Goal: Task Accomplishment & Management: Manage account settings

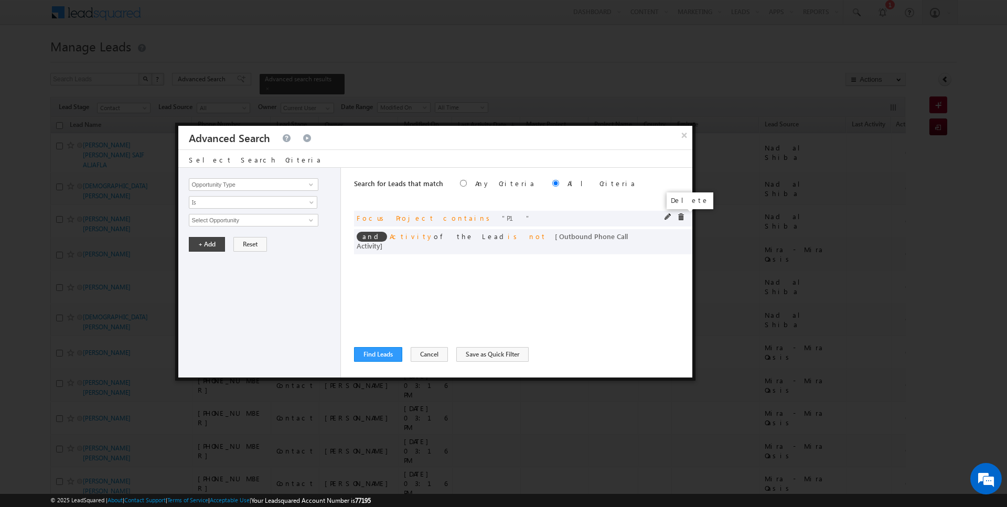
click at [682, 216] on span at bounding box center [680, 216] width 7 height 7
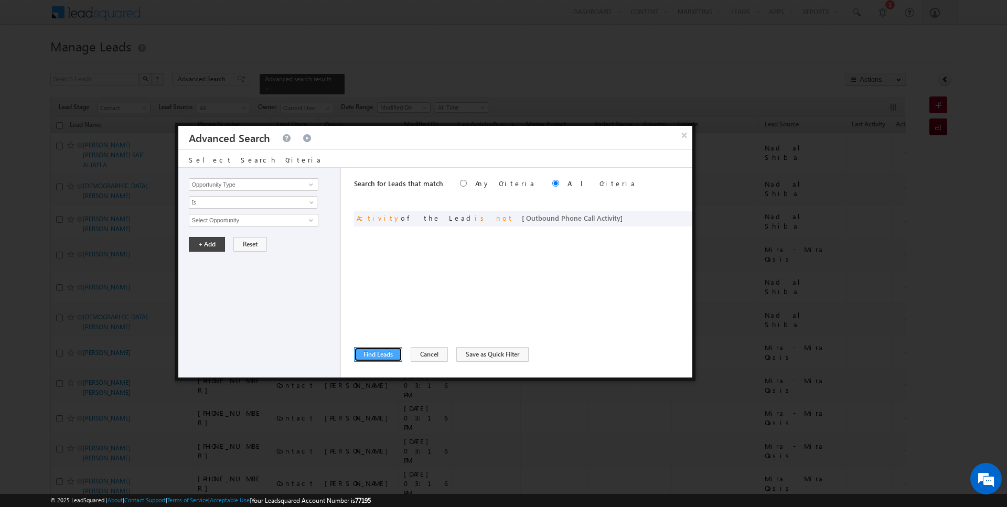
click at [377, 358] on button "Find Leads" at bounding box center [378, 354] width 48 height 15
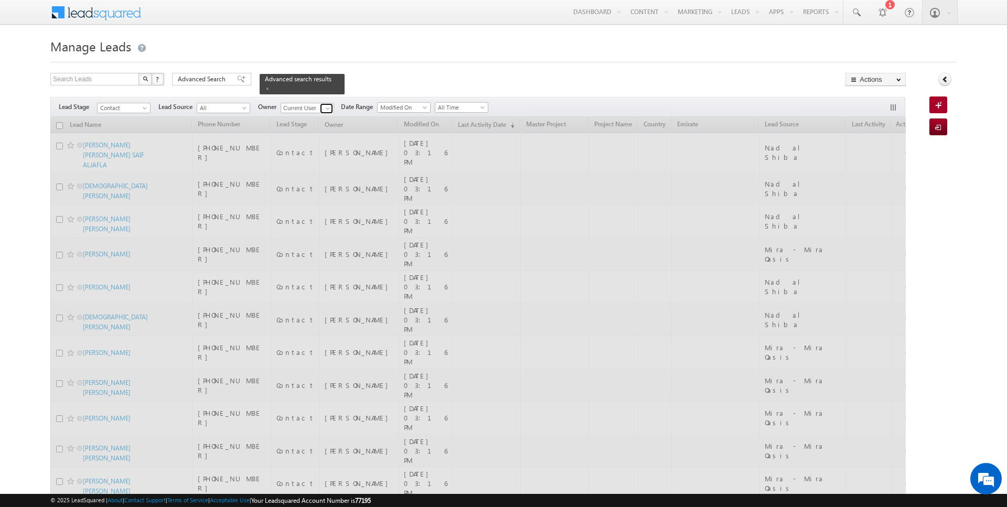
click at [327, 105] on span at bounding box center [327, 108] width 8 height 8
type input "Kartik Sharma"
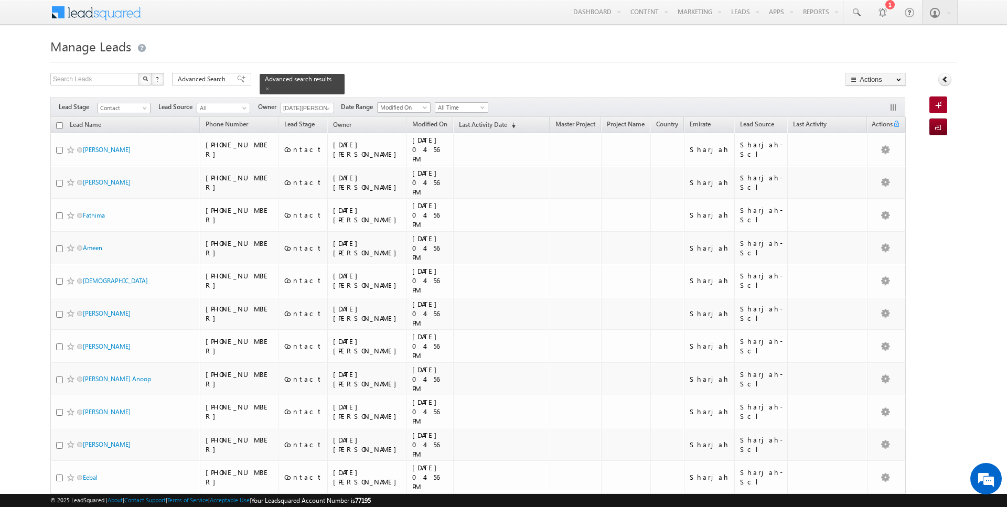
click at [61, 123] on input "checkbox" at bounding box center [59, 125] width 7 height 7
checkbox input "true"
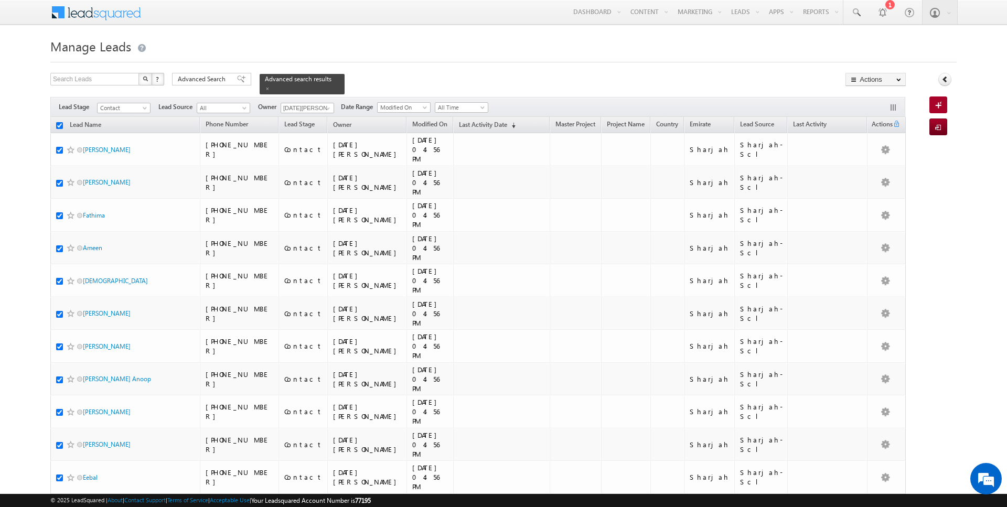
checkbox input "true"
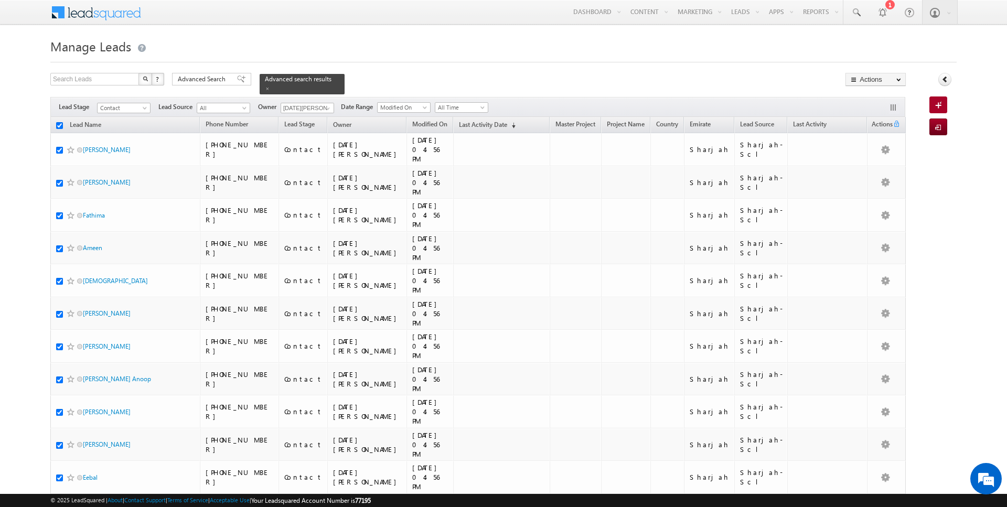
checkbox input "true"
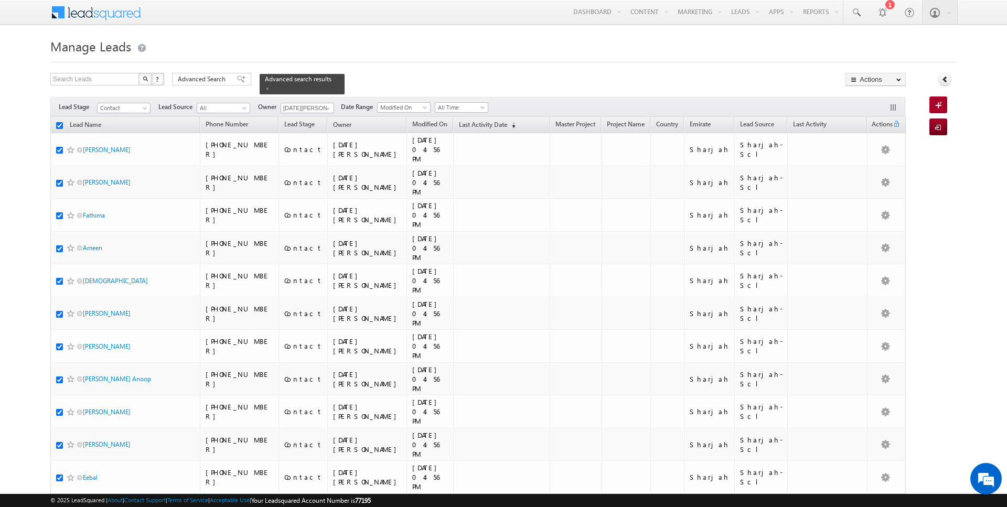
checkbox input "true"
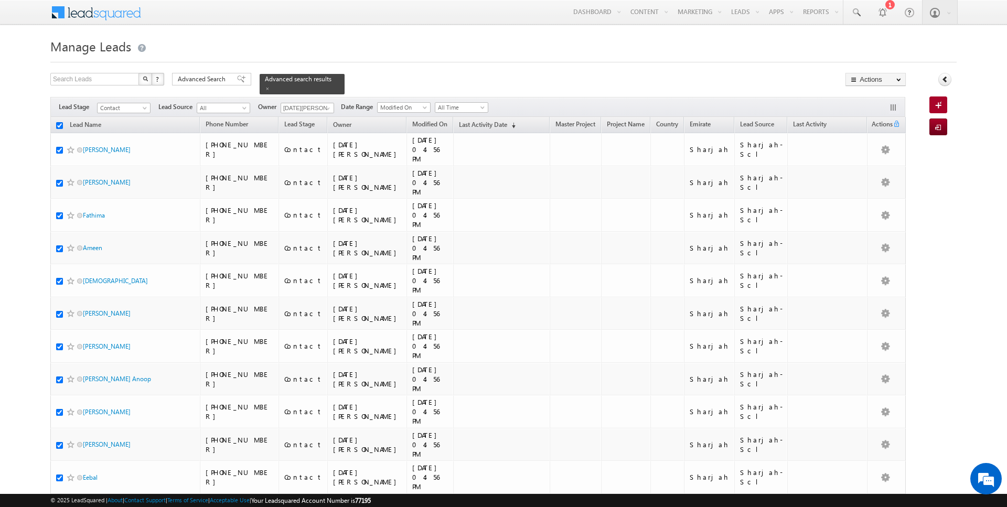
checkbox input "true"
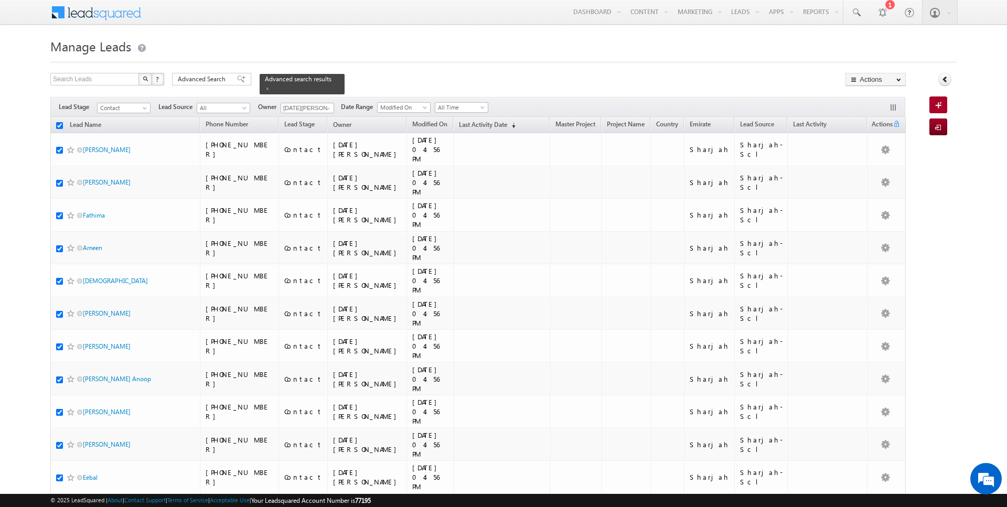
checkbox input "true"
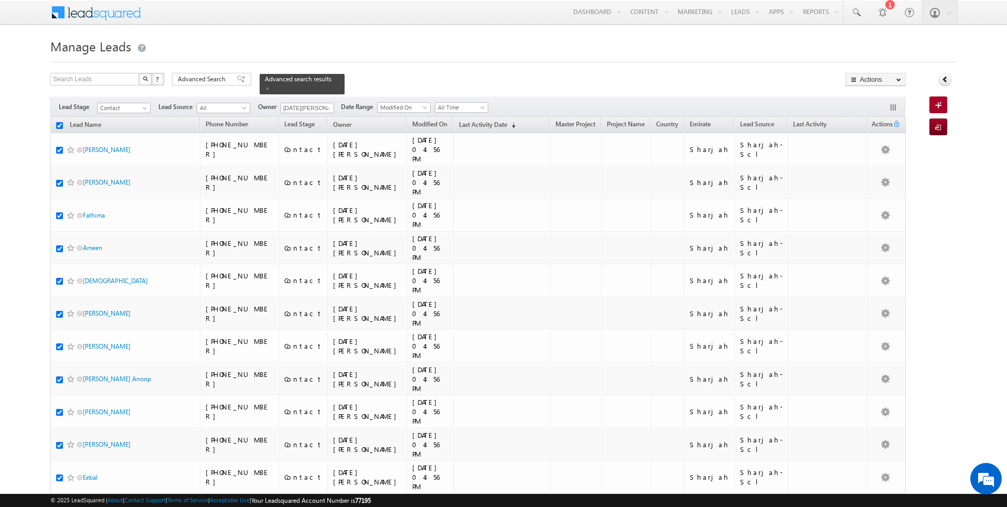
checkbox input "true"
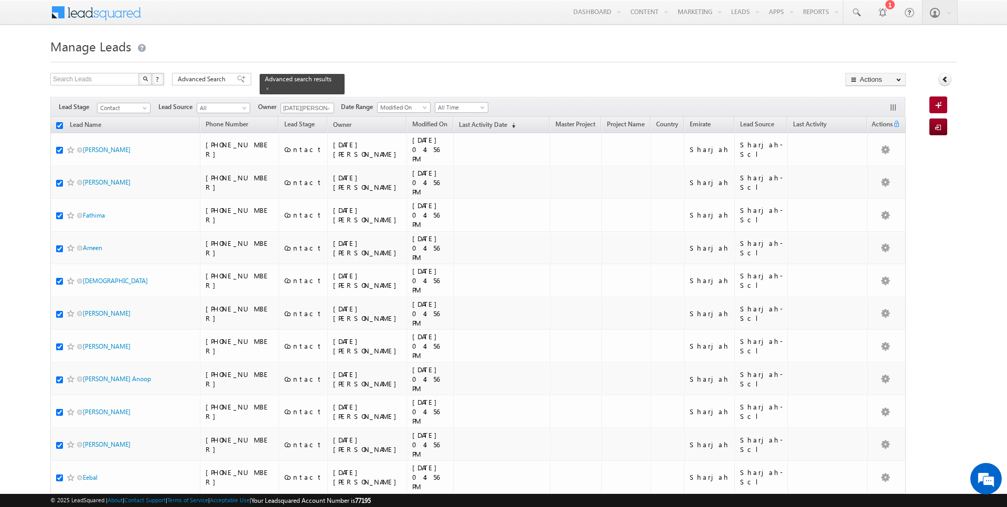
checkbox input "true"
click at [867, 171] on link "Change Owner" at bounding box center [875, 170] width 59 height 13
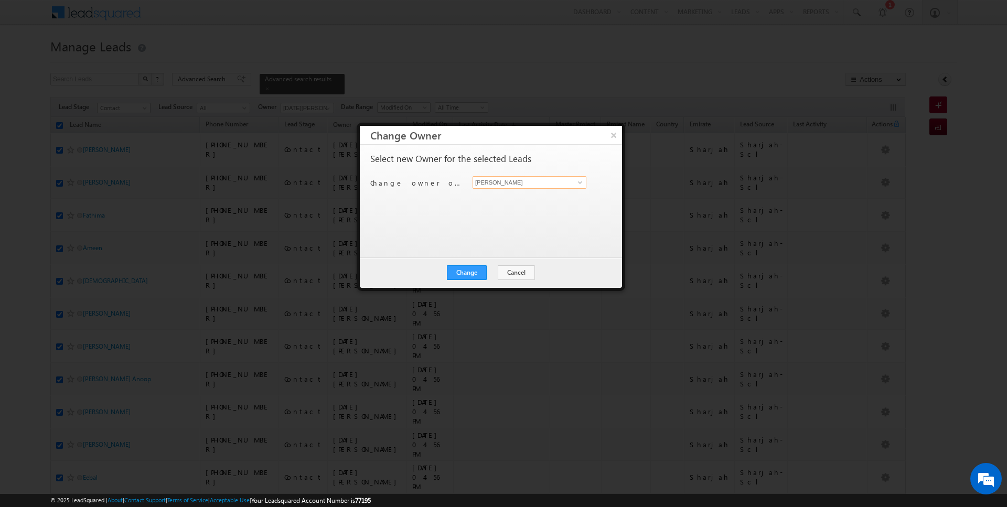
click at [516, 179] on input "[PERSON_NAME]" at bounding box center [529, 182] width 114 height 13
type input "Kartik Sharma"
click at [469, 271] on button "Change" at bounding box center [467, 272] width 40 height 15
click at [501, 271] on button "Close" at bounding box center [493, 272] width 34 height 15
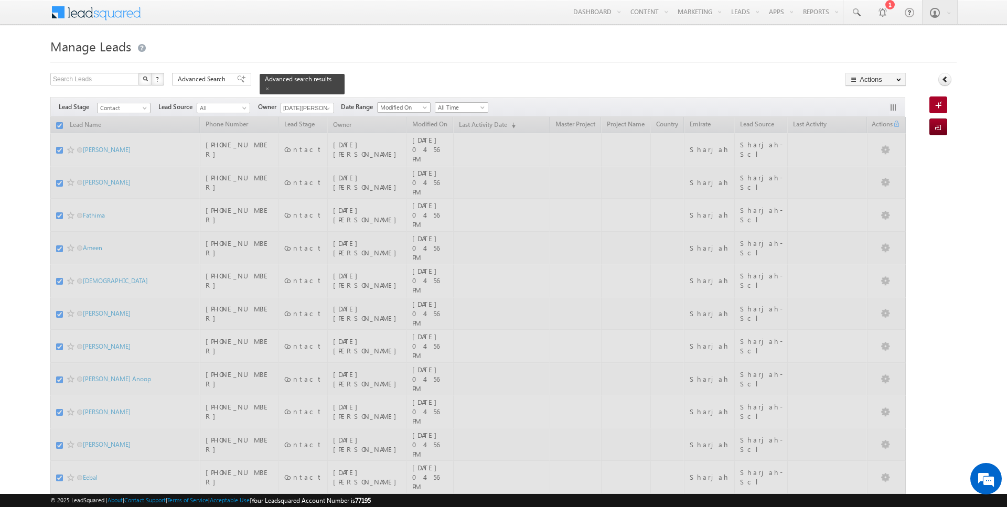
click at [386, 38] on h1 "Manage Leads" at bounding box center [503, 45] width 906 height 20
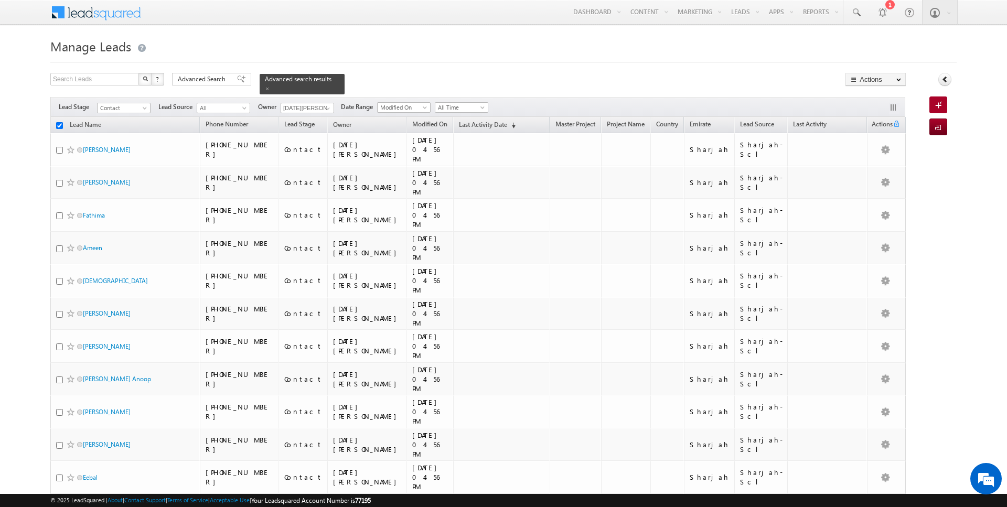
checkbox input "false"
click at [323, 104] on span at bounding box center [327, 108] width 8 height 8
type input "Current User"
